Goal: Information Seeking & Learning: Learn about a topic

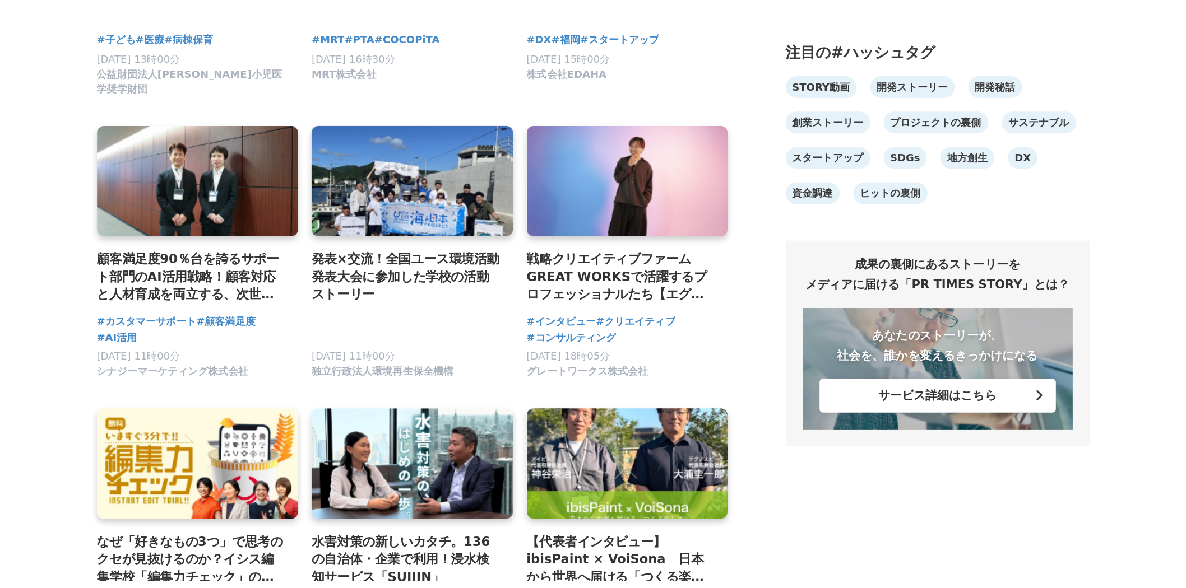
scroll to position [809, 0]
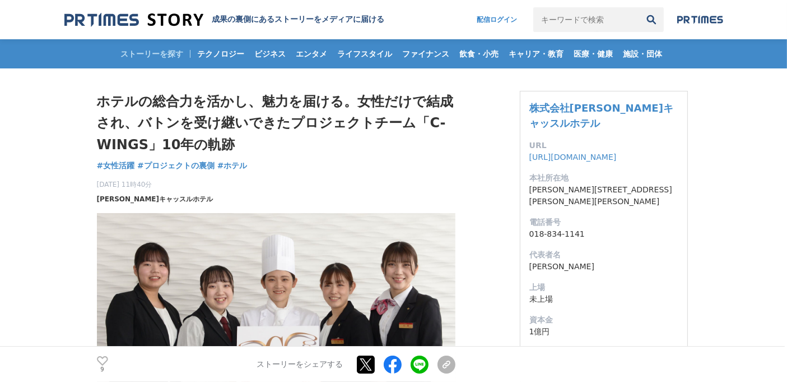
click at [136, 198] on span "[PERSON_NAME]キャッスルホテル" at bounding box center [155, 199] width 117 height 10
